Goal: Transaction & Acquisition: Purchase product/service

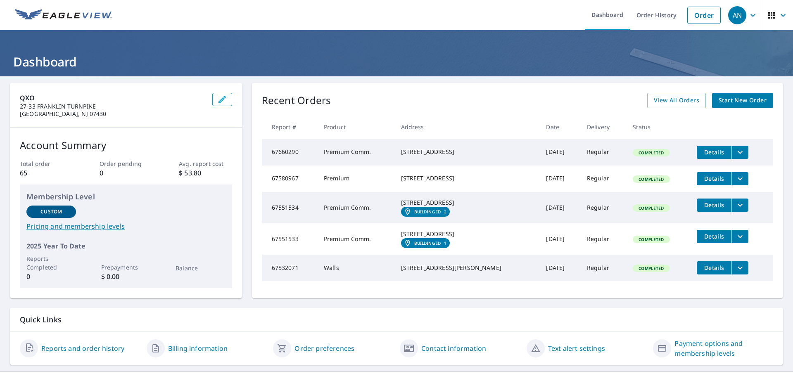
click at [729, 102] on span "Start New Order" at bounding box center [742, 100] width 48 height 10
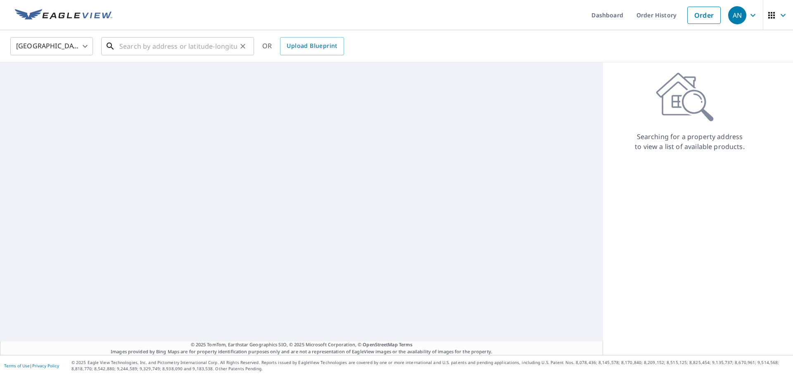
click at [183, 47] on input "text" at bounding box center [178, 46] width 118 height 23
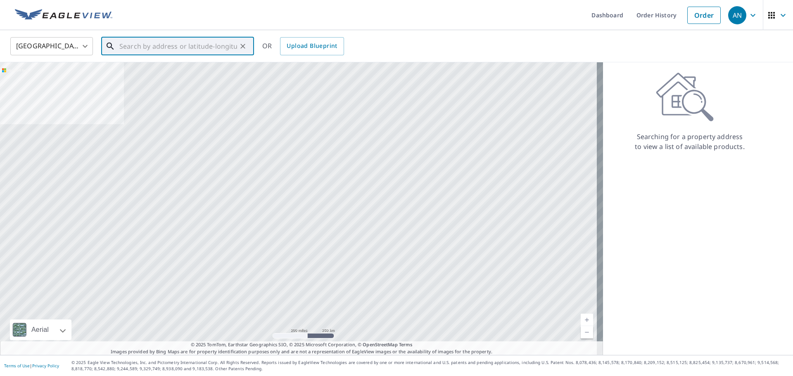
paste input "[STREET_ADDRESS][PERSON_NAME][US_STATE]"
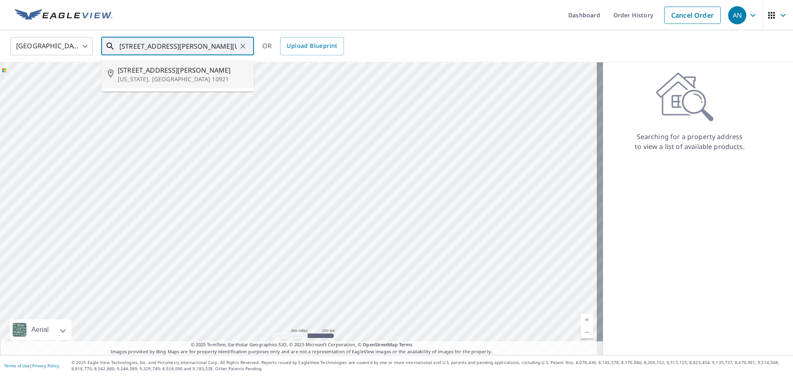
click at [177, 72] on span "[STREET_ADDRESS][PERSON_NAME]" at bounding box center [183, 70] width 130 height 10
type input "[STREET_ADDRESS][PERSON_NAME][US_STATE]"
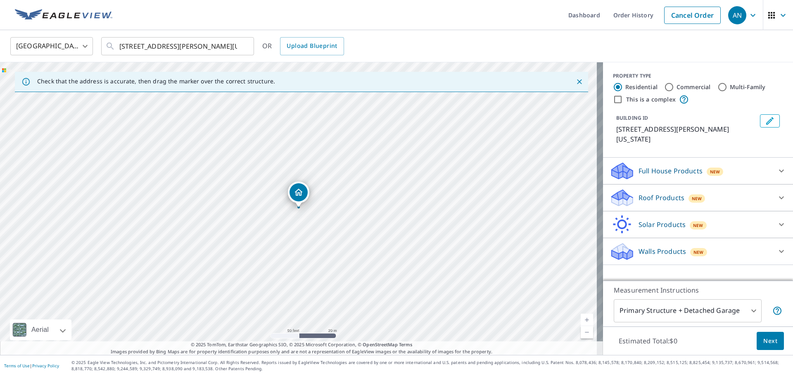
click at [710, 188] on div "Roof Products New" at bounding box center [690, 197] width 162 height 19
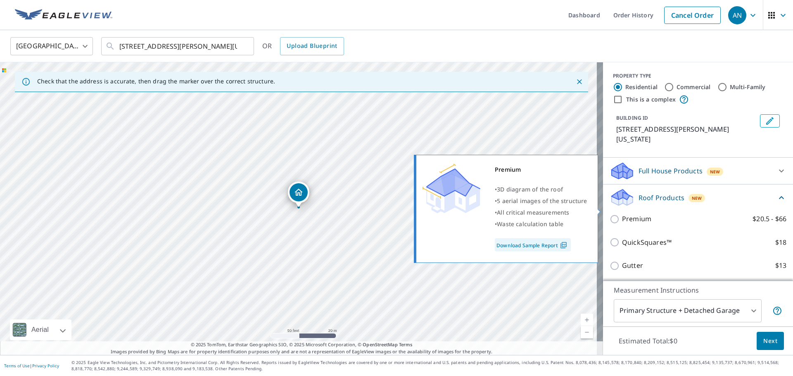
click at [633, 214] on p "Premium" at bounding box center [636, 219] width 29 height 10
click at [622, 214] on input "Premium $20.5 - $66" at bounding box center [615, 219] width 12 height 10
checkbox input "true"
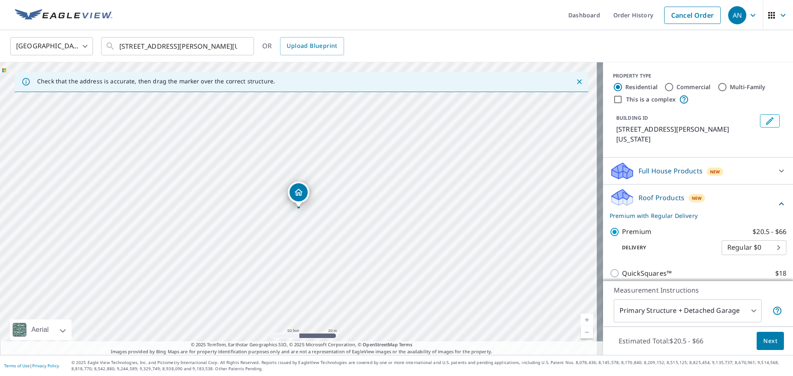
click at [690, 306] on body "AN AN Dashboard Order History Cancel Order AN [GEOGRAPHIC_DATA] [GEOGRAPHIC_DAT…" at bounding box center [396, 188] width 793 height 376
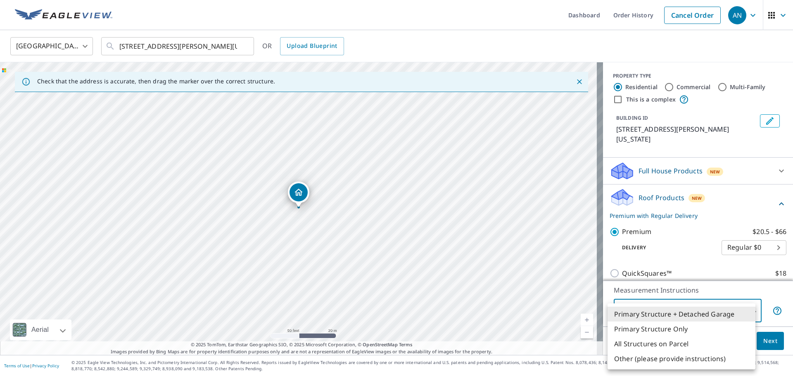
click at [673, 332] on li "Primary Structure Only" at bounding box center [681, 329] width 148 height 15
type input "2"
